Goal: Information Seeking & Learning: Learn about a topic

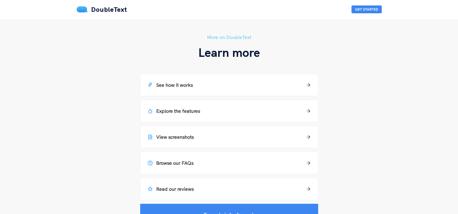
scroll to position [418, 0]
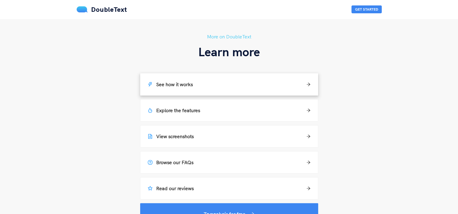
click at [256, 84] on div "See how it works" at bounding box center [229, 84] width 163 height 7
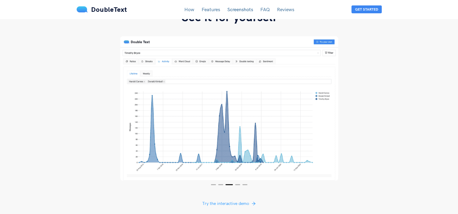
scroll to position [1101, 0]
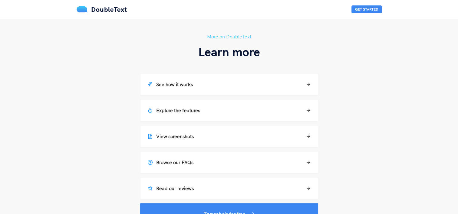
scroll to position [474, 0]
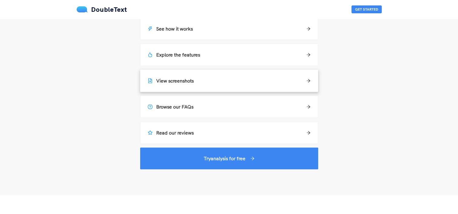
click at [185, 84] on h5 "View screenshots" at bounding box center [171, 80] width 46 height 7
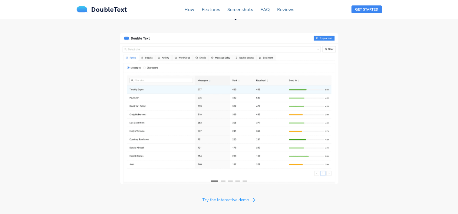
scroll to position [1126, 0]
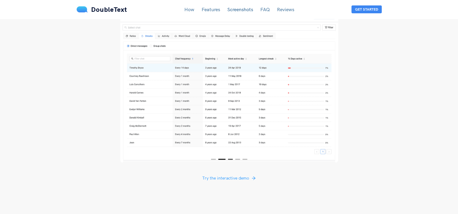
click at [230, 159] on button "3" at bounding box center [230, 159] width 5 height 1
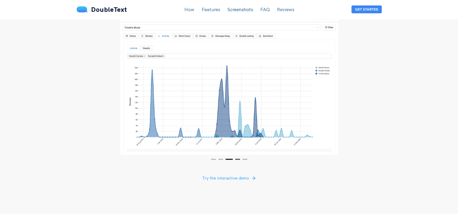
click at [236, 159] on button "4" at bounding box center [237, 159] width 5 height 1
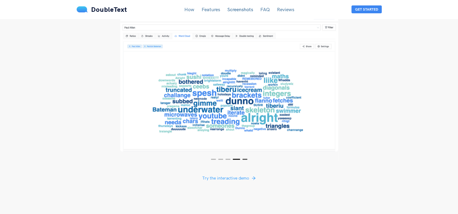
click at [244, 159] on button "5" at bounding box center [244, 159] width 5 height 1
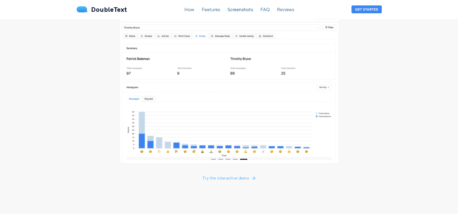
click at [237, 175] on span "Try the interactive demo" at bounding box center [225, 178] width 47 height 7
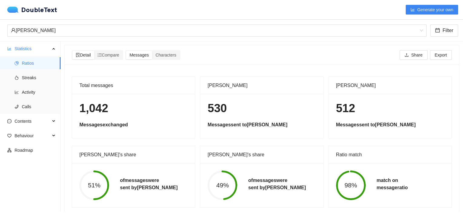
scroll to position [12, 0]
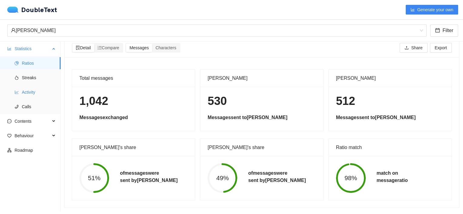
click at [24, 93] on span "Activity" at bounding box center [39, 92] width 34 height 12
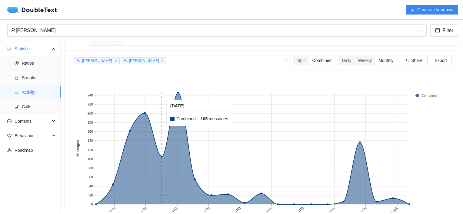
scroll to position [44, 0]
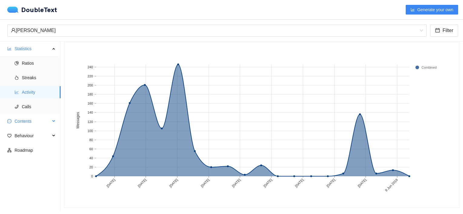
click at [33, 119] on span "Contents" at bounding box center [33, 121] width 36 height 12
click at [29, 151] on span "Emojis" at bounding box center [39, 150] width 34 height 12
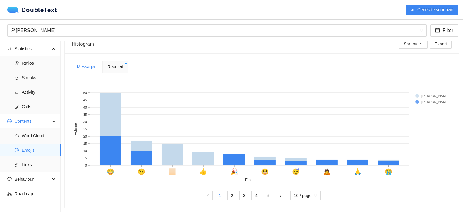
scroll to position [92, 0]
click at [229, 193] on link "2" at bounding box center [231, 195] width 9 height 9
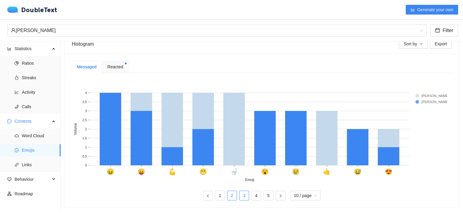
click at [240, 191] on link "3" at bounding box center [243, 195] width 9 height 9
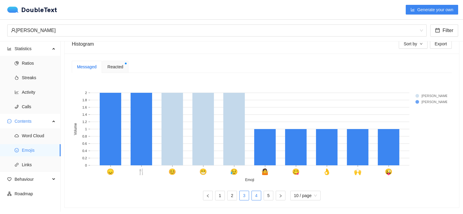
click at [254, 191] on link "4" at bounding box center [256, 195] width 9 height 9
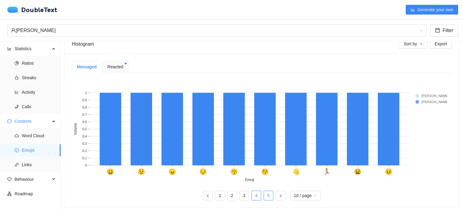
click at [266, 191] on link "5" at bounding box center [268, 195] width 9 height 9
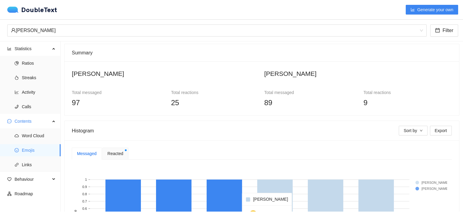
scroll to position [0, 0]
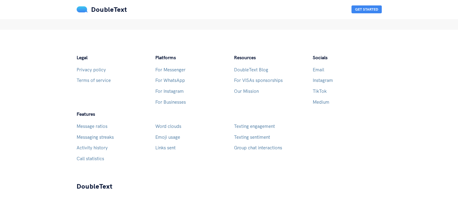
scroll to position [610, 0]
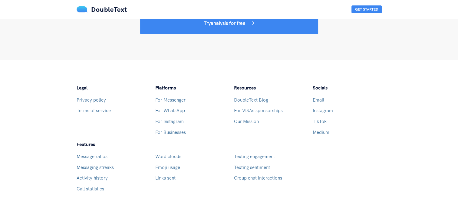
click at [170, 131] on link "For Businesses" at bounding box center [170, 133] width 31 height 6
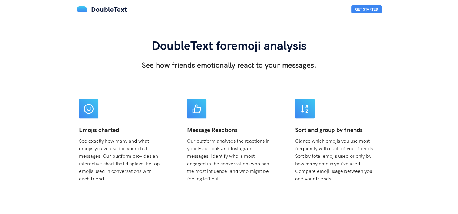
scroll to position [212, 0]
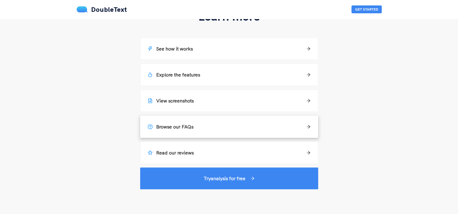
click at [226, 128] on div "Browse our FAQs" at bounding box center [229, 126] width 163 height 7
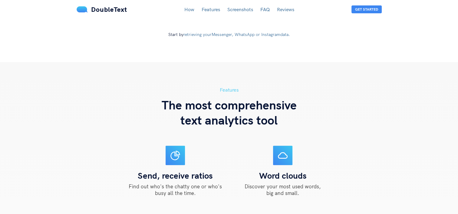
scroll to position [1339, 0]
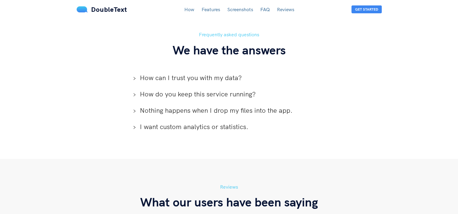
click at [134, 77] on icon "right" at bounding box center [135, 79] width 4 height 4
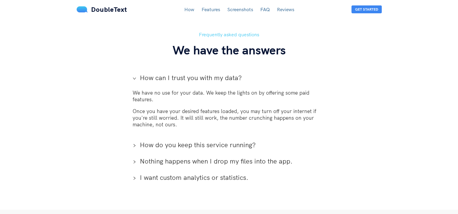
click at [142, 140] on span "How do you keep this service running?" at bounding box center [233, 144] width 186 height 9
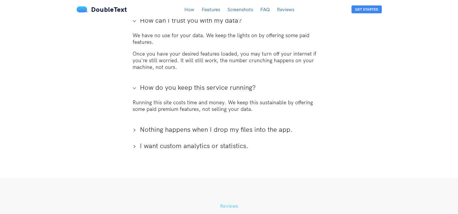
scroll to position [1399, 0]
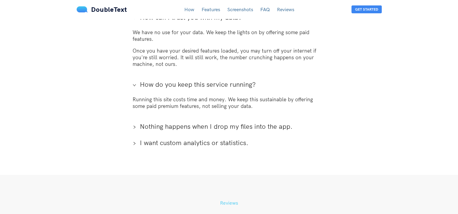
click at [166, 122] on span "Nothing happens when I drop my files into the app." at bounding box center [233, 126] width 186 height 9
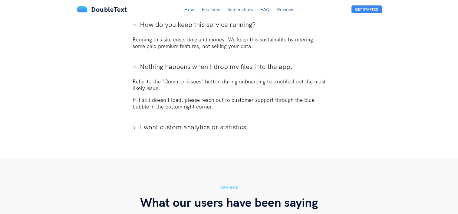
scroll to position [1460, 0]
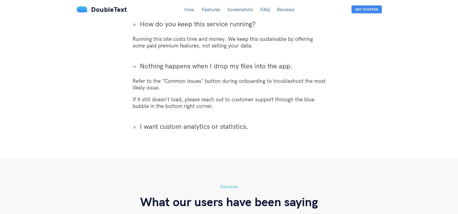
click at [165, 122] on span "I want custom analytics or statistics." at bounding box center [233, 126] width 186 height 9
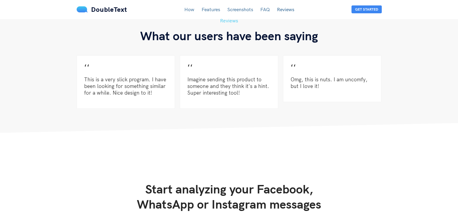
scroll to position [1732, 0]
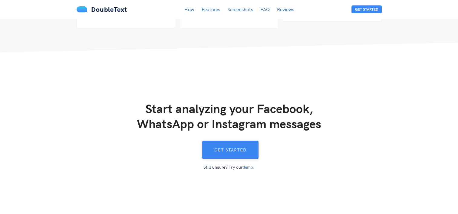
click at [223, 141] on button "Get started" at bounding box center [230, 150] width 56 height 18
click at [209, 8] on link "Features" at bounding box center [211, 9] width 18 height 6
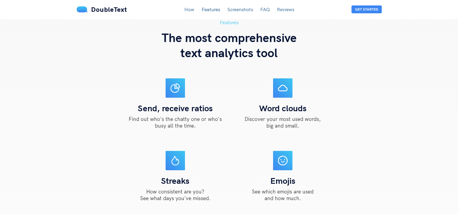
scroll to position [516, 0]
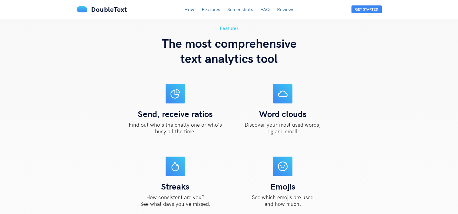
click at [189, 7] on link "How" at bounding box center [189, 9] width 10 height 6
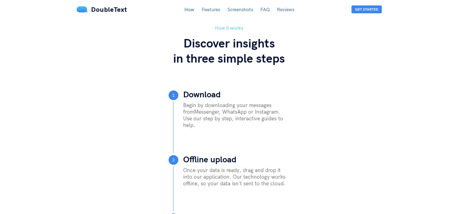
click at [238, 10] on link "Screenshots" at bounding box center [240, 9] width 26 height 6
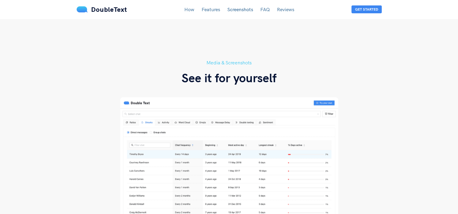
scroll to position [1043, 0]
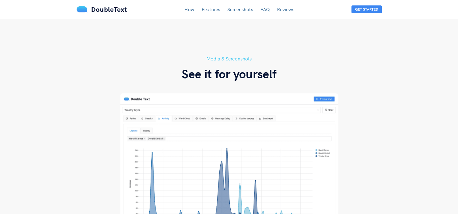
click at [267, 9] on link "FAQ" at bounding box center [264, 9] width 9 height 6
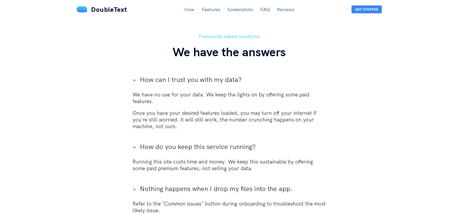
scroll to position [1339, 0]
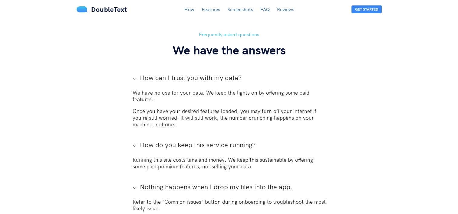
click at [286, 11] on link "Reviews" at bounding box center [285, 9] width 17 height 6
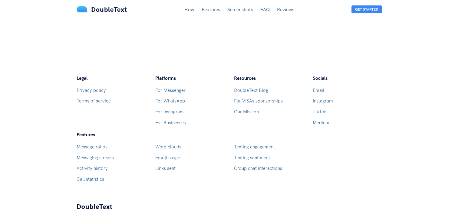
scroll to position [1897, 0]
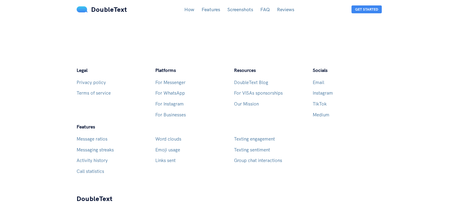
click at [95, 90] on link "Terms of service" at bounding box center [94, 93] width 34 height 6
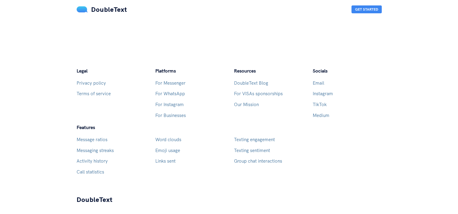
scroll to position [1675, 0]
click at [170, 147] on link "Emoji usage" at bounding box center [167, 150] width 25 height 6
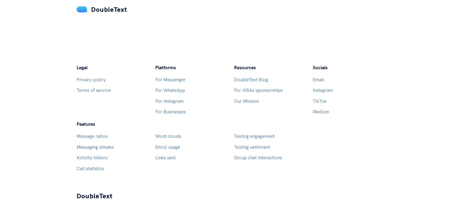
scroll to position [908, 0]
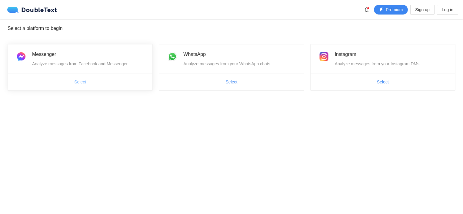
click at [80, 80] on span "Select" at bounding box center [80, 82] width 12 height 7
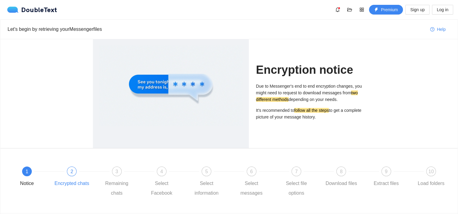
click at [74, 172] on div at bounding box center [94, 171] width 45 height 2
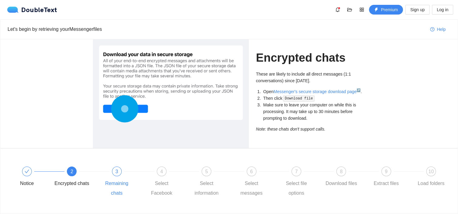
click at [117, 173] on span "3" at bounding box center [116, 171] width 3 height 5
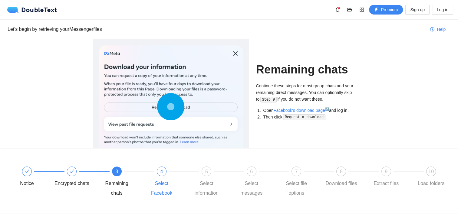
click at [161, 172] on span "4" at bounding box center [161, 171] width 3 height 5
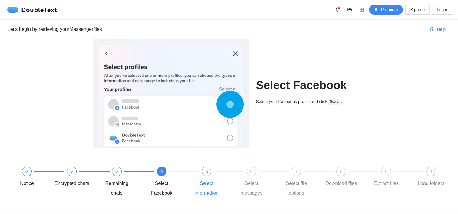
click at [204, 174] on div "5" at bounding box center [207, 172] width 10 height 10
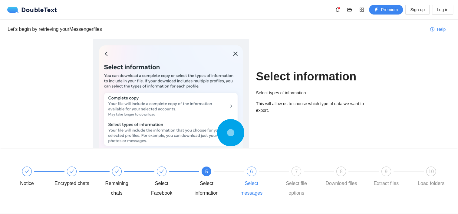
click at [251, 173] on span "6" at bounding box center [251, 171] width 3 height 5
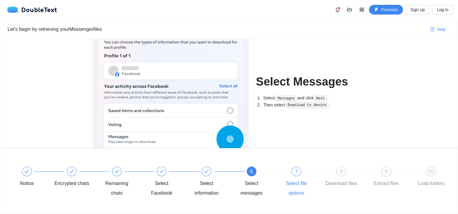
click at [292, 174] on div "7" at bounding box center [296, 172] width 10 height 10
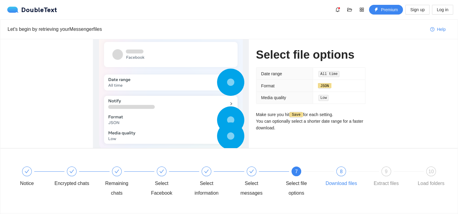
click at [341, 174] on span "8" at bounding box center [341, 171] width 3 height 5
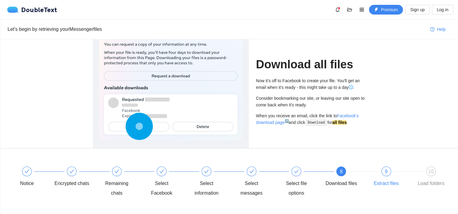
click at [390, 173] on div "9" at bounding box center [386, 172] width 10 height 10
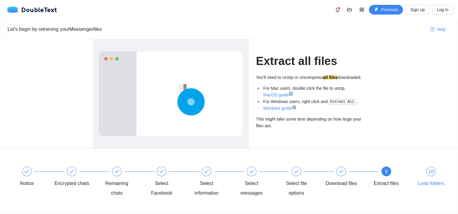
click at [428, 175] on div "10" at bounding box center [431, 172] width 10 height 10
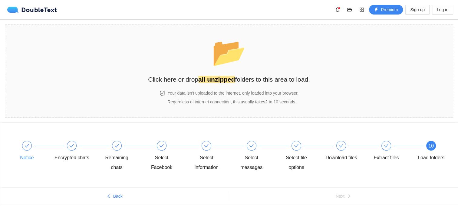
click at [24, 149] on div at bounding box center [27, 146] width 10 height 10
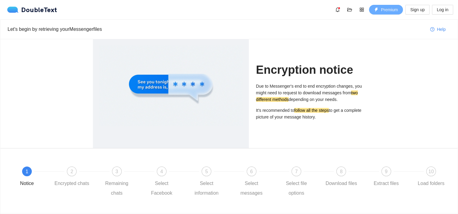
click at [383, 8] on span "Premium" at bounding box center [389, 9] width 17 height 7
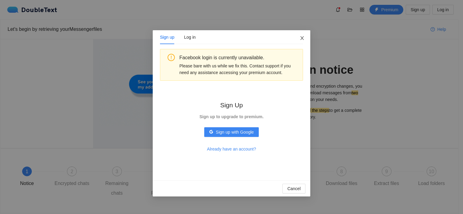
click at [302, 38] on span "Close" at bounding box center [302, 38] width 16 height 16
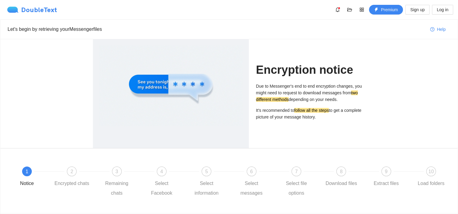
click at [32, 10] on div "DoubleText" at bounding box center [32, 10] width 50 height 6
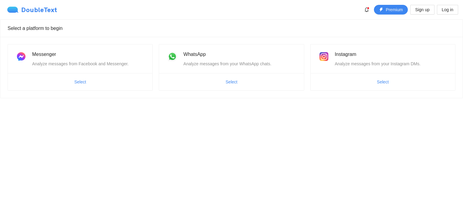
click at [36, 10] on div "DoubleText" at bounding box center [32, 10] width 50 height 6
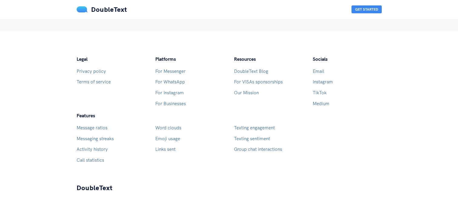
scroll to position [640, 0]
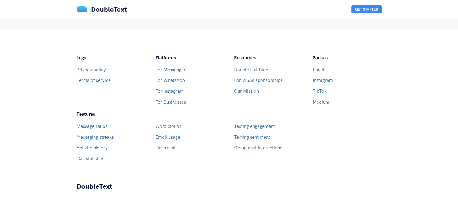
click at [253, 80] on link "For VISAs sponsorships" at bounding box center [258, 80] width 49 height 6
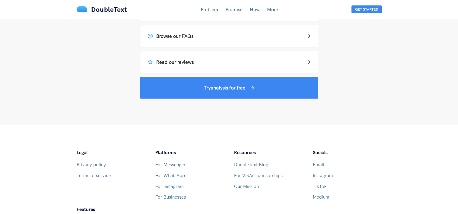
scroll to position [1029, 0]
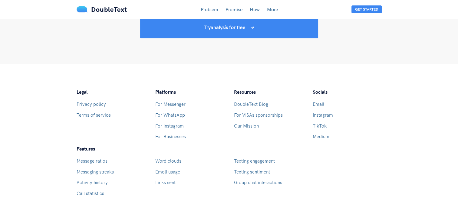
click at [244, 124] on link "Our Mission" at bounding box center [246, 126] width 25 height 6
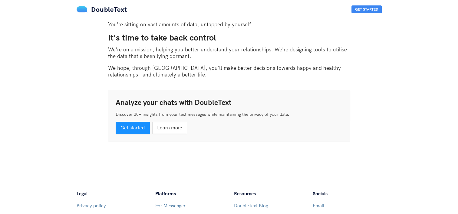
scroll to position [515, 0]
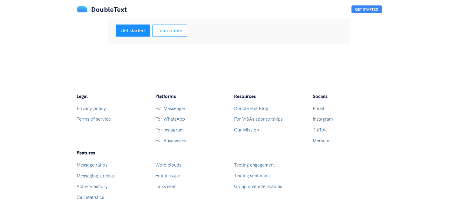
click at [170, 34] on span "Learn more" at bounding box center [169, 31] width 25 height 8
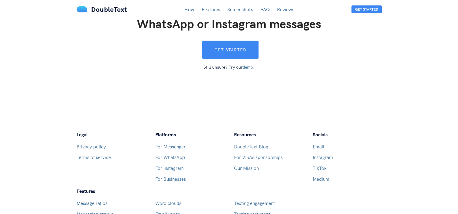
scroll to position [1606, 0]
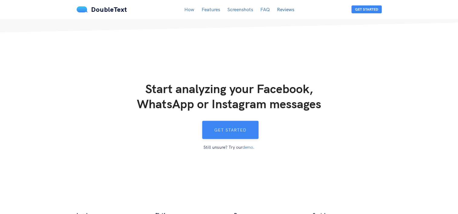
click at [230, 121] on button "Get started" at bounding box center [230, 130] width 56 height 18
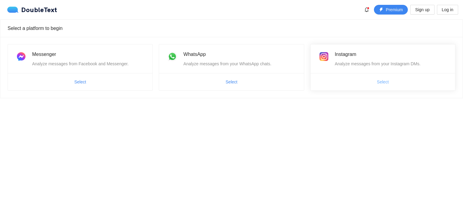
click at [383, 82] on span "Select" at bounding box center [383, 82] width 12 height 7
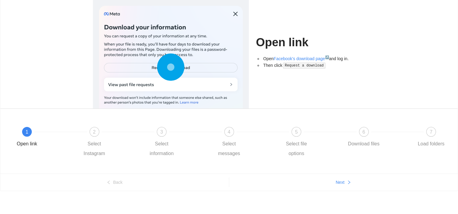
scroll to position [9, 0]
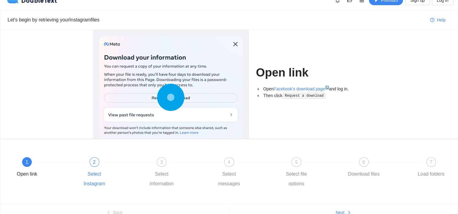
click at [92, 163] on div "2" at bounding box center [95, 162] width 10 height 10
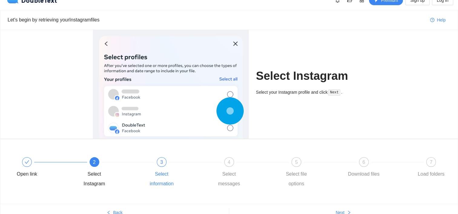
click at [162, 164] on span "3" at bounding box center [161, 162] width 3 height 5
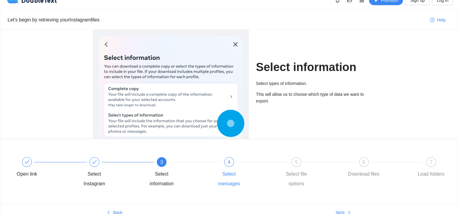
click at [232, 163] on div "4" at bounding box center [229, 162] width 10 height 10
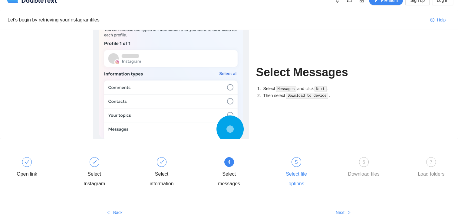
click at [295, 163] on span "5" at bounding box center [296, 162] width 3 height 5
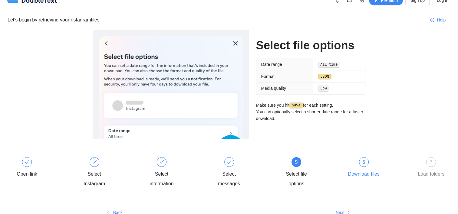
click at [365, 161] on div at bounding box center [398, 162] width 68 height 2
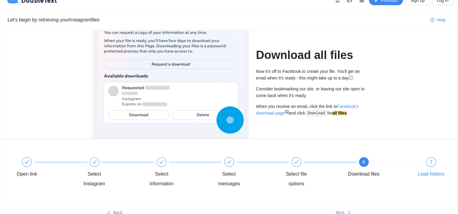
click at [433, 164] on div "7" at bounding box center [431, 162] width 10 height 10
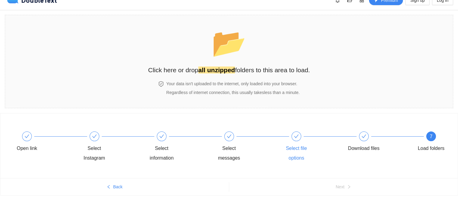
click at [296, 141] on div at bounding box center [296, 137] width 10 height 10
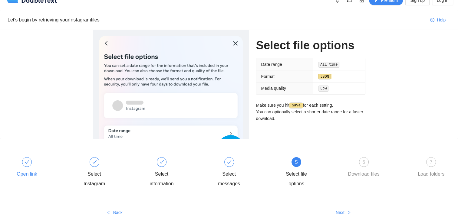
click at [28, 166] on div at bounding box center [27, 162] width 10 height 10
